Goal: Task Accomplishment & Management: Complete application form

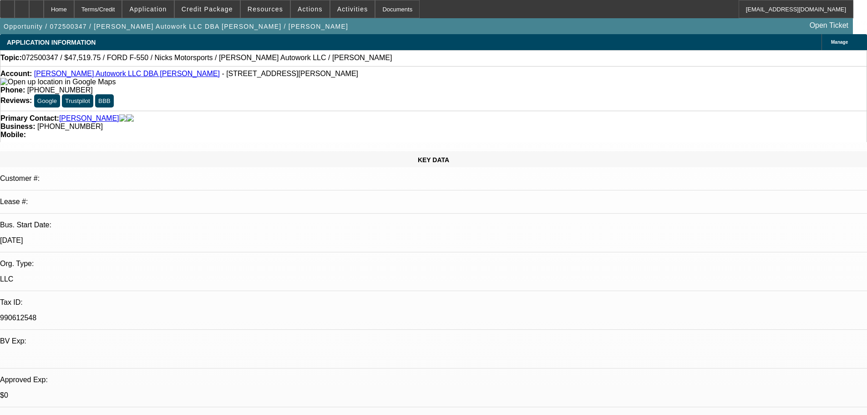
select select "0"
select select "2"
select select "0.1"
select select "4"
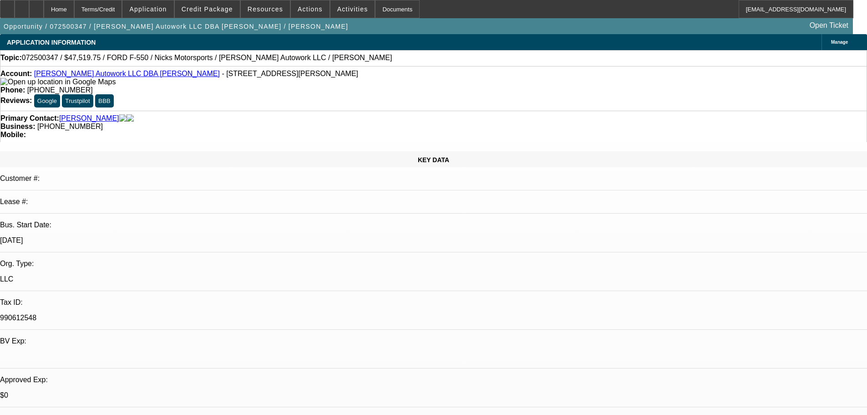
select select "0"
select select "2"
select select "0.1"
select select "4"
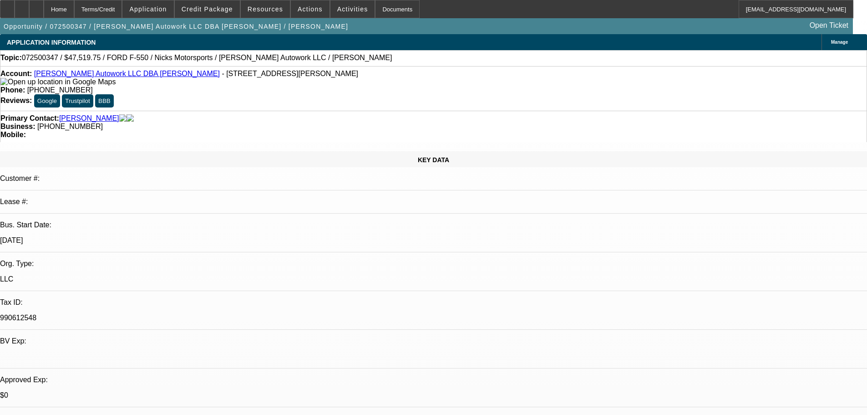
select select "0"
select select "2"
select select "0.1"
select select "4"
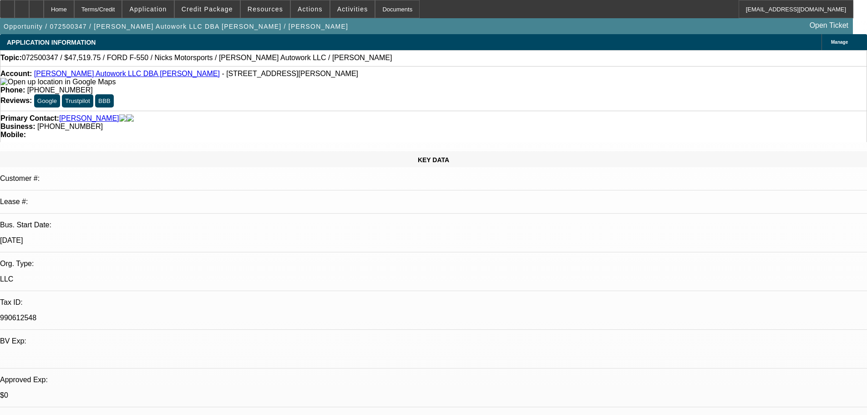
select select "0.15"
select select "2"
select select "0.1"
select select "4"
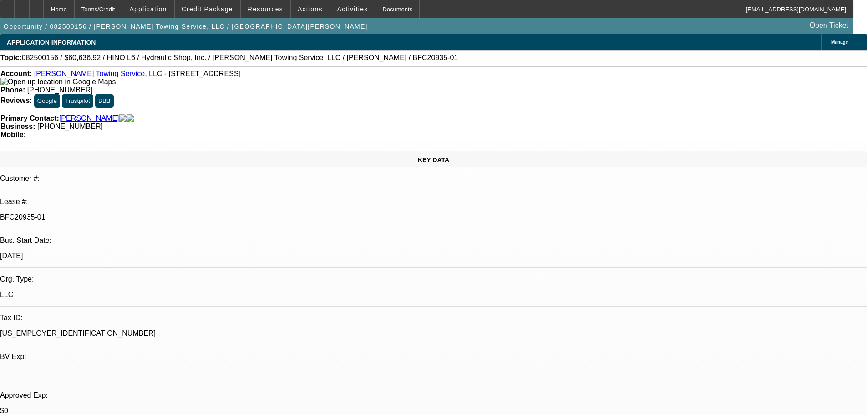
select select "0"
select select "6"
select select "0"
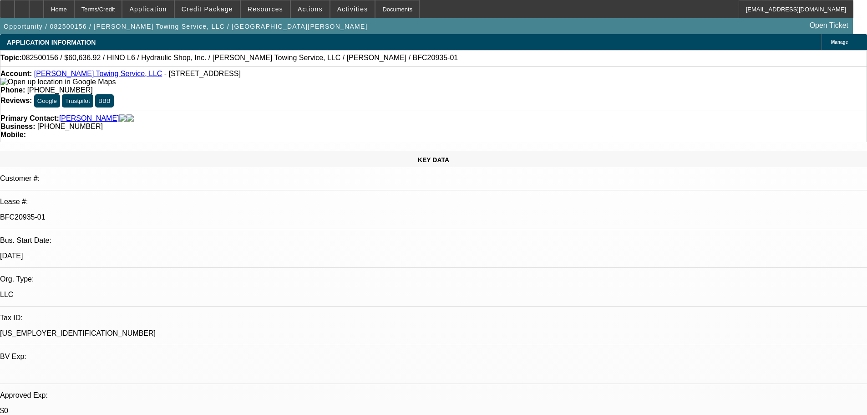
select select "0"
select select "6"
select select "0"
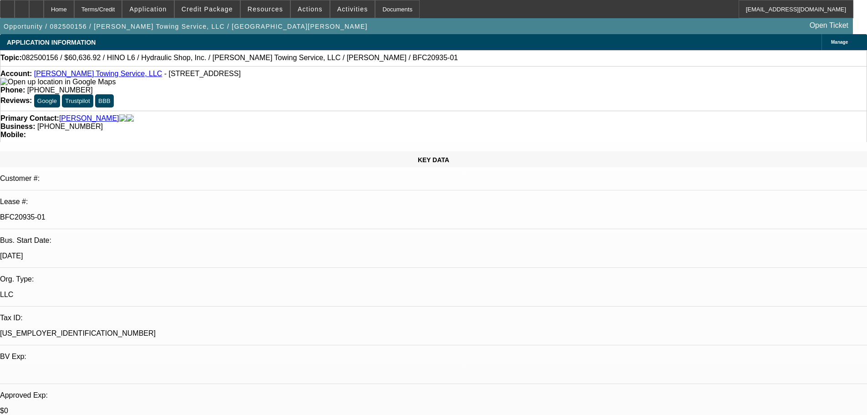
select select "0"
select select "6"
select select "0"
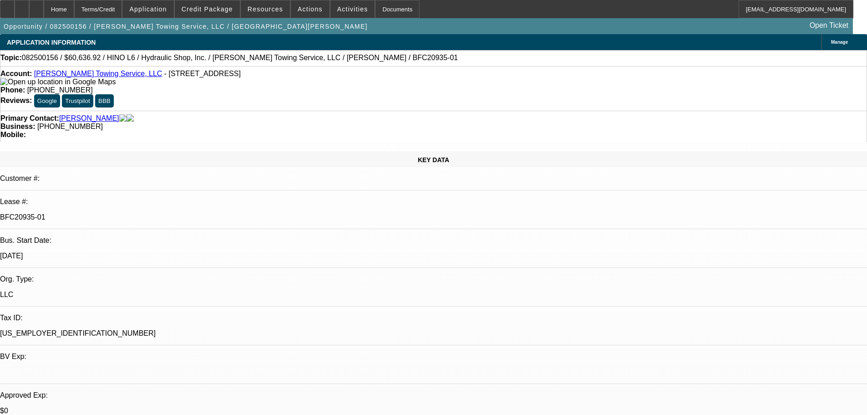
select select "6"
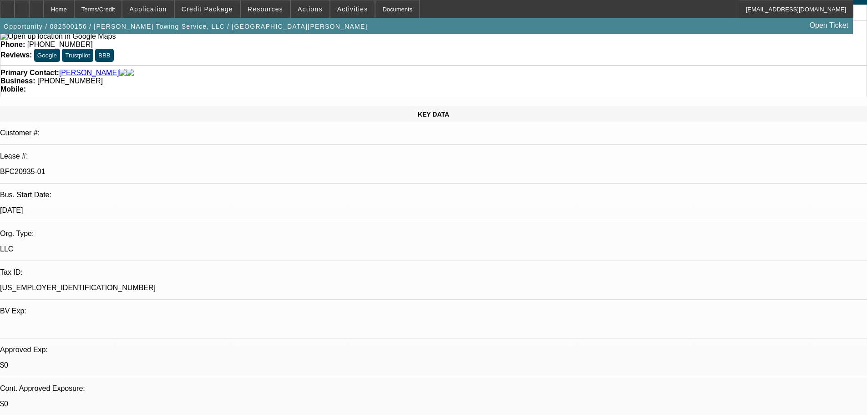
scroll to position [137, 0]
